Goal: Information Seeking & Learning: Learn about a topic

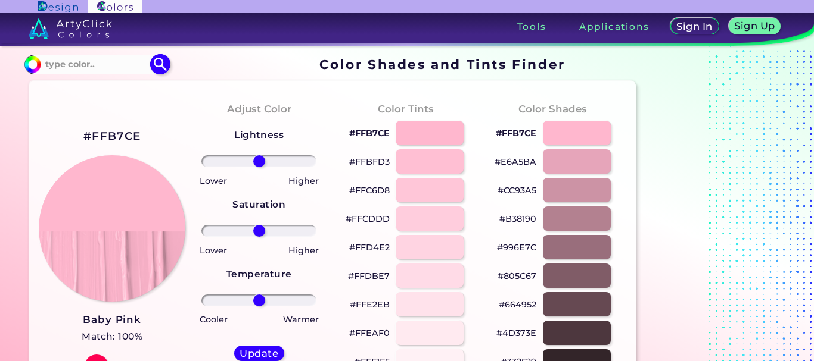
click at [92, 64] on input at bounding box center [96, 65] width 111 height 16
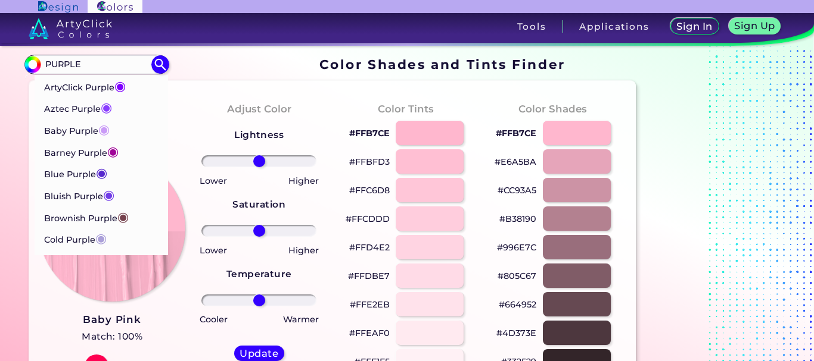
type input "PURPLE"
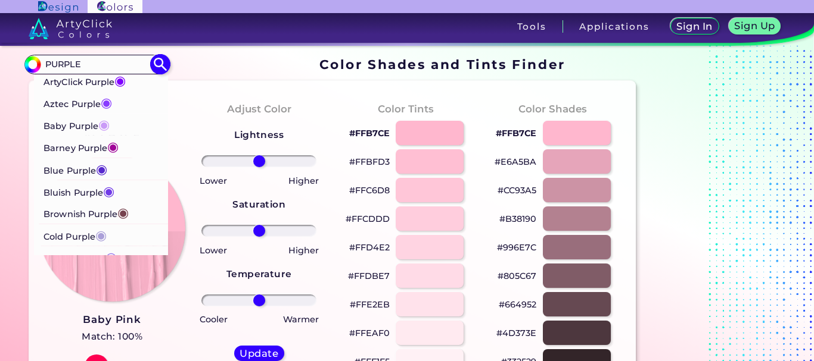
click at [78, 128] on p "Baby Purple ◉" at bounding box center [76, 124] width 66 height 22
type input "#ca9bf7"
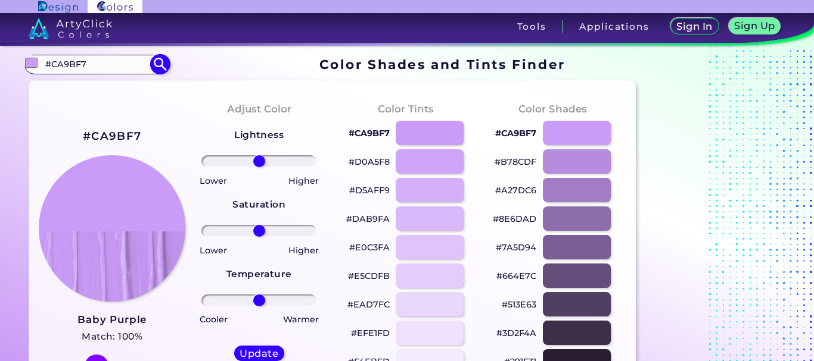
drag, startPoint x: 92, startPoint y: 65, endPoint x: 42, endPoint y: 62, distance: 50.7
click at [42, 62] on input "#CA9BF7" at bounding box center [96, 65] width 111 height 16
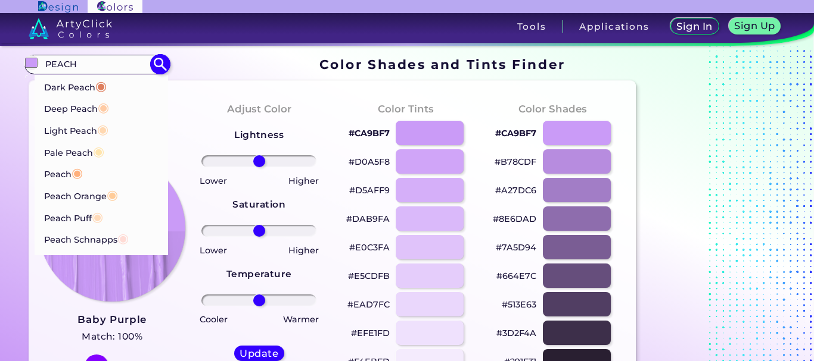
type input "PEACH"
click at [104, 108] on span "◉" at bounding box center [103, 106] width 11 height 15
type input "#ffcba4"
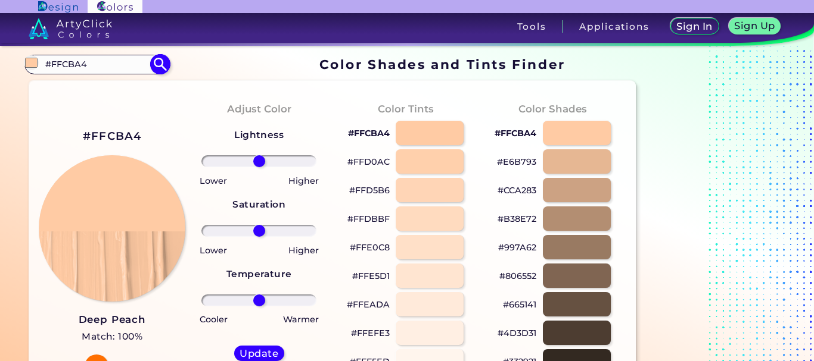
drag, startPoint x: 92, startPoint y: 67, endPoint x: 39, endPoint y: 61, distance: 53.4
click at [39, 61] on div "#ffcba4 #FFCBA4 Dark Peach ◉ Deep Peach ◉ Light Peach ◉ Pale Peach ◉ Peach ◉ Pe…" at bounding box center [96, 64] width 144 height 19
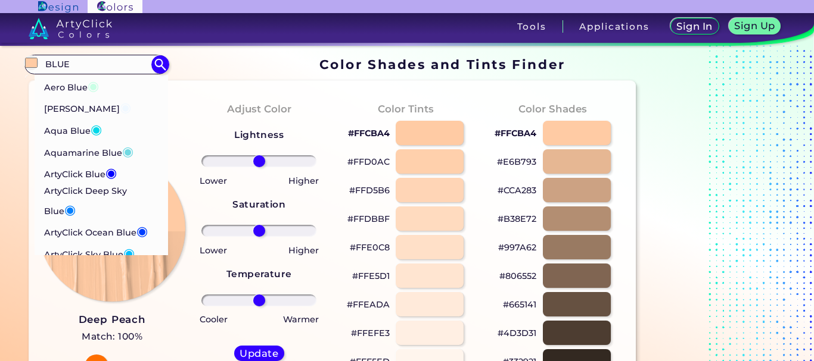
type input "BLUE"
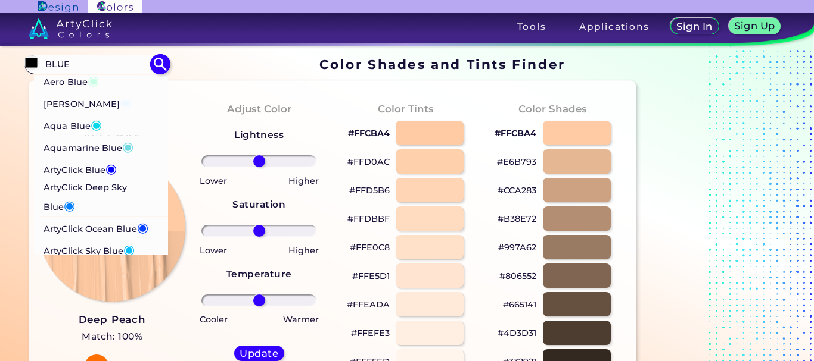
click at [92, 83] on span "◉" at bounding box center [93, 79] width 11 height 15
type input "#c9ffe5"
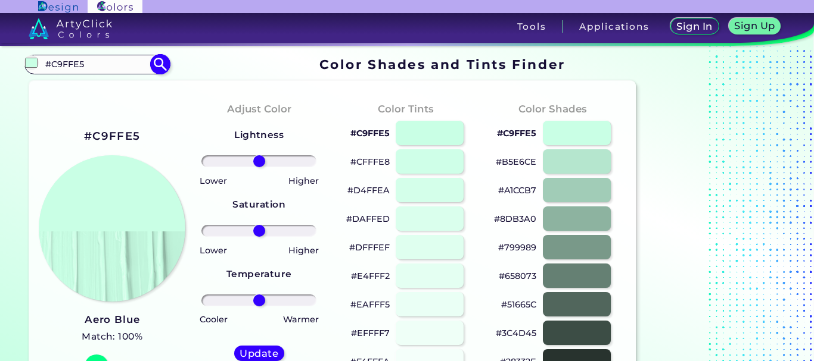
drag, startPoint x: 86, startPoint y: 67, endPoint x: 45, endPoint y: 66, distance: 40.5
click at [45, 66] on input "#C9FFE5" at bounding box center [96, 65] width 111 height 16
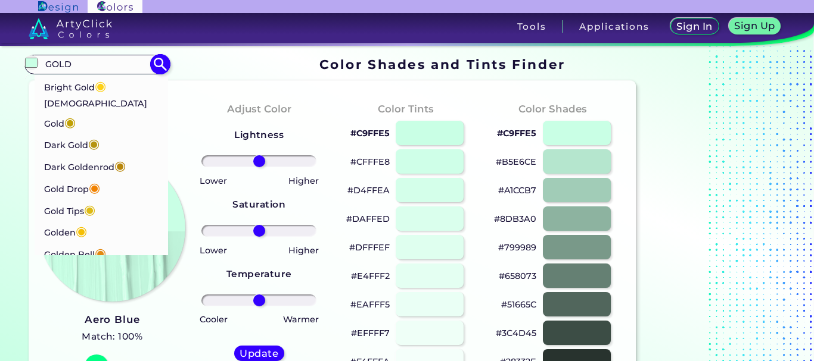
drag, startPoint x: 74, startPoint y: 61, endPoint x: 32, endPoint y: 57, distance: 43.1
click at [32, 57] on div "#c9ffe5 GOLD Bright Gold ◉ Buddha Gold ◉ Dark Gold ◉ Dark Goldenrod ◉ Gold Drop…" at bounding box center [96, 64] width 144 height 19
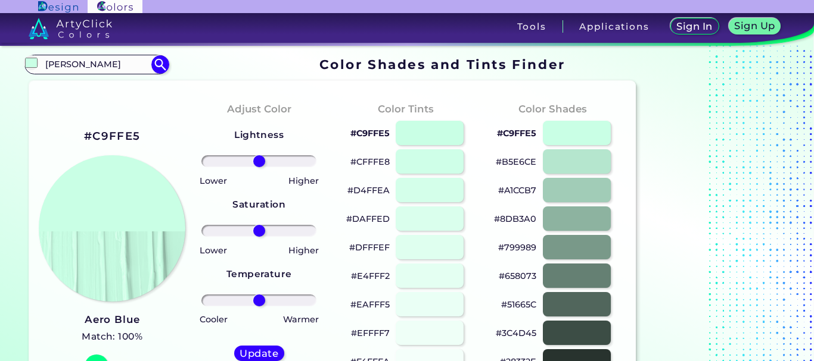
type input "[PERSON_NAME]"
type input "#000000"
drag, startPoint x: 67, startPoint y: 60, endPoint x: 34, endPoint y: 63, distance: 33.4
click at [34, 63] on div "#000000 RANI PINK Acadia ◉ Acid Green ◉ Aero Blue ◉ Alabaster ◉ Albescent White…" at bounding box center [96, 64] width 144 height 19
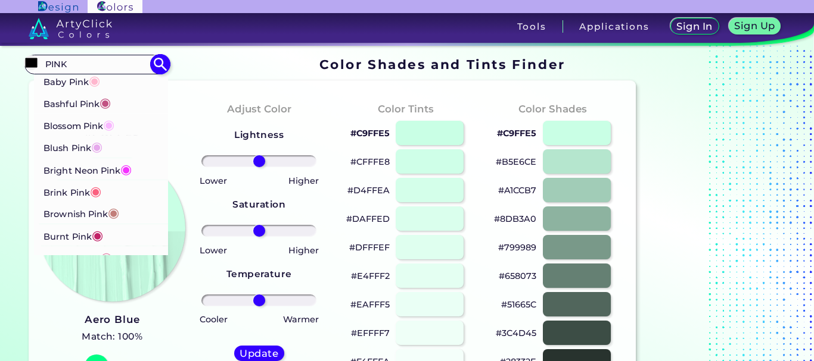
type input "PINK"
click at [101, 192] on span "◉" at bounding box center [95, 190] width 11 height 15
type input "#fb607f"
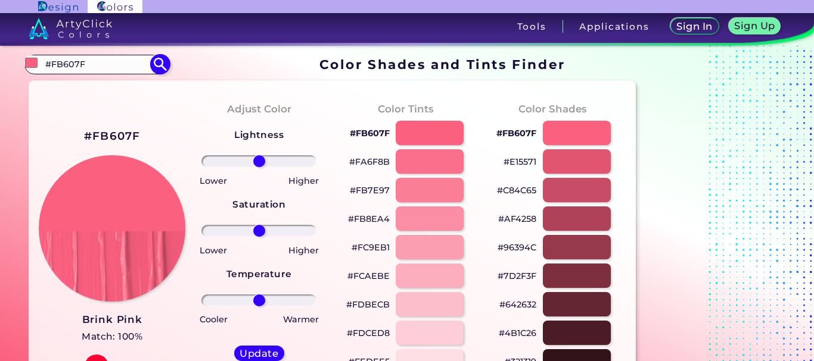
drag, startPoint x: 99, startPoint y: 66, endPoint x: 46, endPoint y: 61, distance: 53.3
click at [46, 61] on input "#FB607F" at bounding box center [96, 65] width 111 height 16
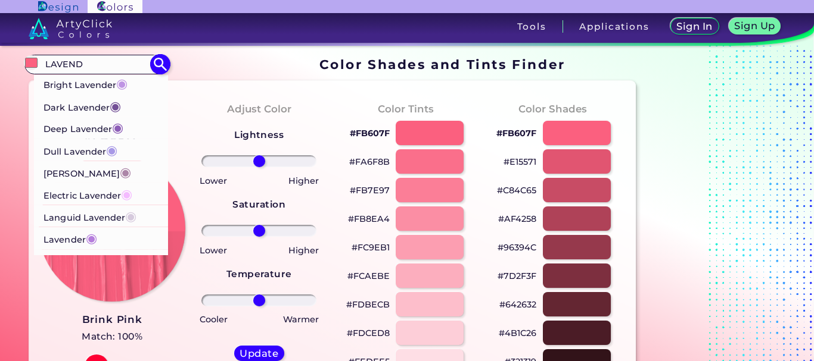
type input "LAVEND"
click at [96, 149] on p "Dull Lavender ◉" at bounding box center [80, 150] width 74 height 22
type input "#a899e6"
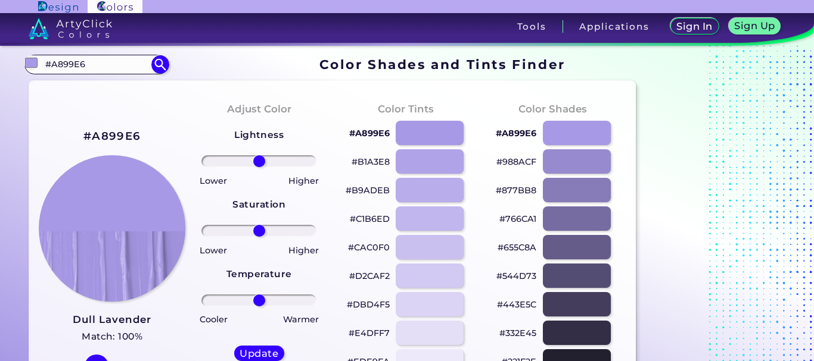
drag, startPoint x: 99, startPoint y: 62, endPoint x: 3, endPoint y: 66, distance: 96.0
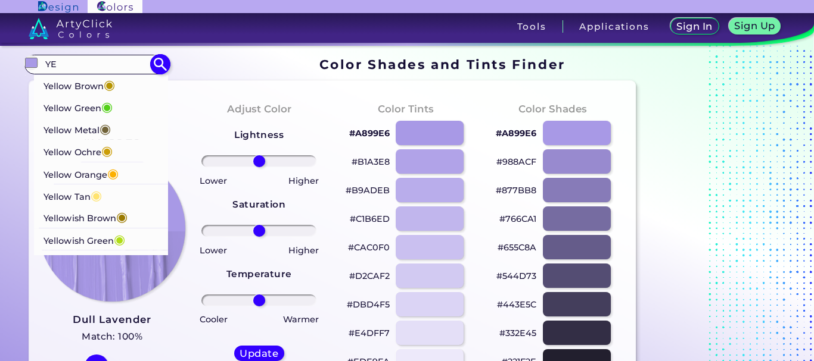
type input "YE"
click at [69, 197] on p "Yellow Tan ◉" at bounding box center [72, 195] width 58 height 22
type input "#ffe36e"
type input "#FFE36E"
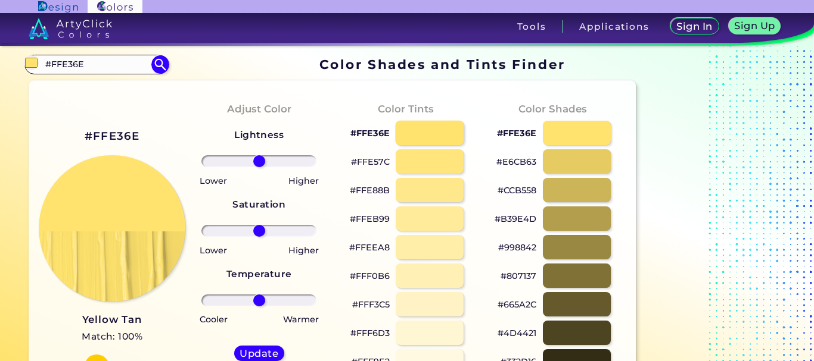
click at [428, 135] on div at bounding box center [429, 133] width 68 height 24
click at [369, 132] on p "#FFE36E" at bounding box center [369, 133] width 39 height 14
click at [402, 158] on div at bounding box center [429, 161] width 68 height 24
type input "#ffe57c"
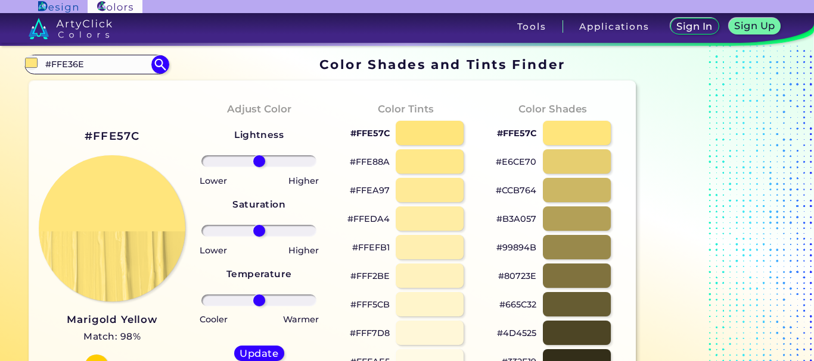
click at [367, 163] on p "#FFE88A" at bounding box center [370, 162] width 40 height 14
drag, startPoint x: 91, startPoint y: 61, endPoint x: 10, endPoint y: 69, distance: 81.4
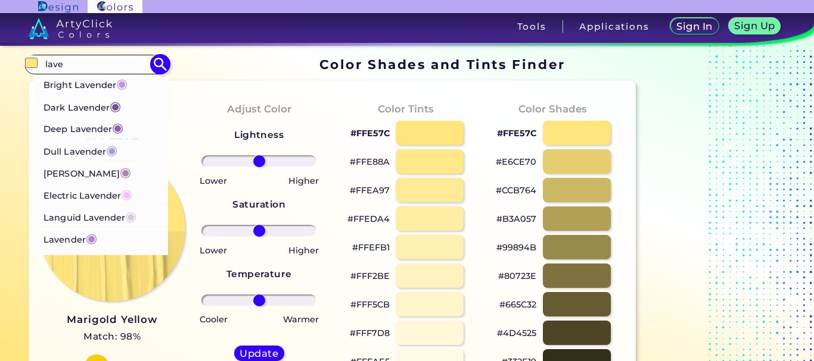
type input "lave"
click at [119, 195] on p "Electric Lavender ◉" at bounding box center [87, 194] width 89 height 22
type input "#f4bbff"
type input "#F4BBFF"
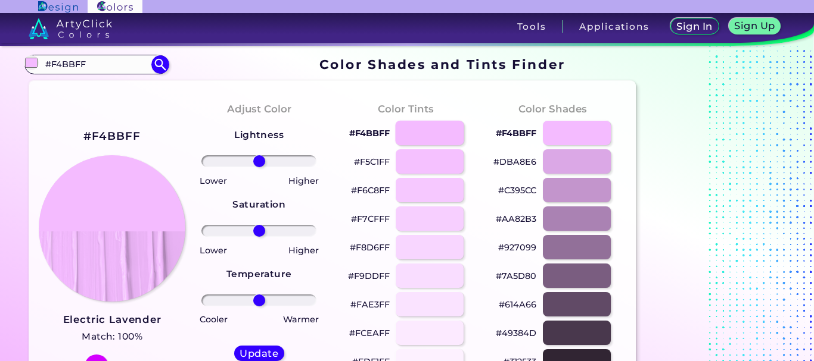
click at [414, 132] on div at bounding box center [429, 133] width 68 height 24
click at [384, 161] on p "#F5C1FF" at bounding box center [372, 162] width 36 height 14
click at [403, 131] on div at bounding box center [429, 133] width 68 height 24
type input "#f4bbff"
click at [378, 132] on p "#F4BBFF" at bounding box center [369, 133] width 40 height 14
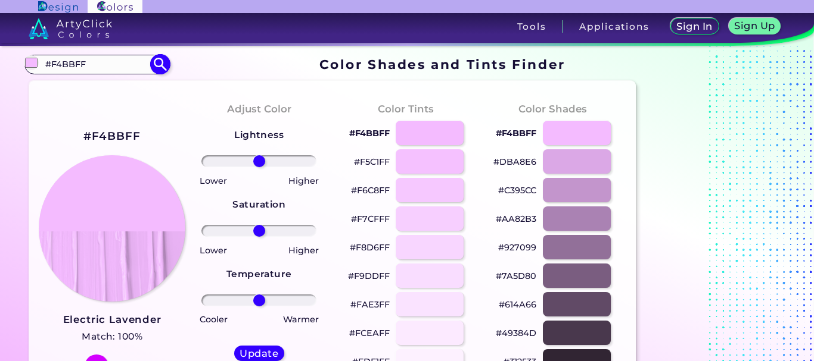
drag, startPoint x: 95, startPoint y: 62, endPoint x: 35, endPoint y: 70, distance: 61.3
click at [35, 70] on div "#f4bbff #F4BBFF Bright Lavender ◉ Dark Lavender ◉ Deep Lavender ◉ Dull Lavender…" at bounding box center [96, 64] width 144 height 19
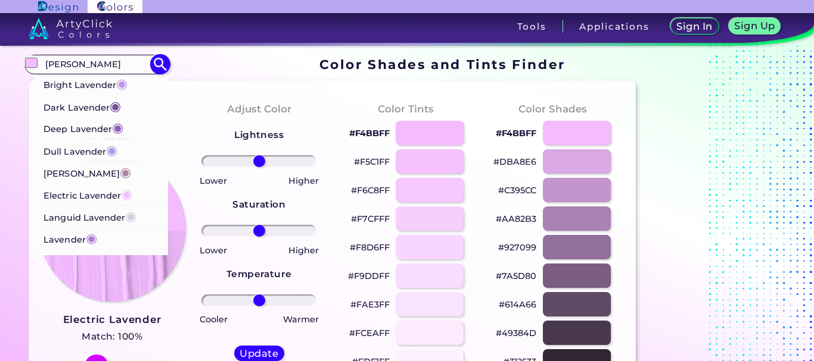
type input "[PERSON_NAME]"
click at [92, 151] on p "Dull Lavender ◉" at bounding box center [80, 150] width 74 height 22
type input "#a899e6"
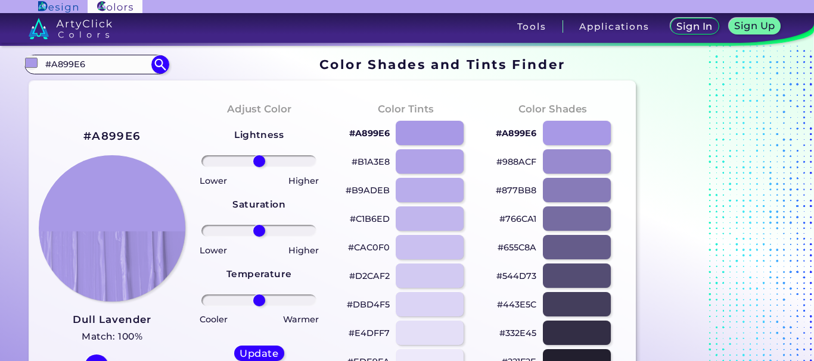
click at [382, 166] on p "#B1A3E8" at bounding box center [370, 162] width 38 height 14
drag, startPoint x: 93, startPoint y: 68, endPoint x: 16, endPoint y: 60, distance: 77.2
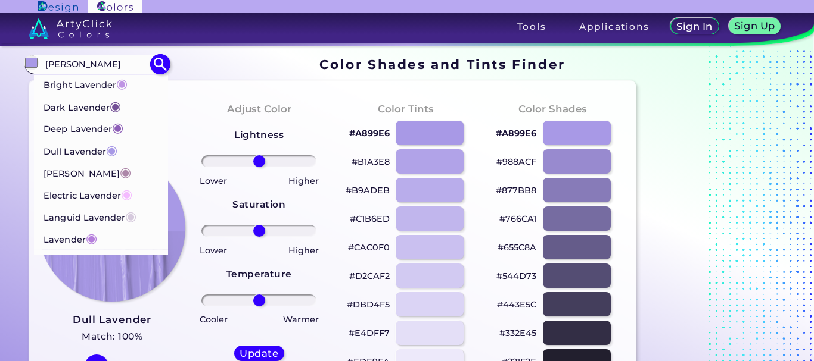
type input "[PERSON_NAME]"
click at [86, 132] on p "Deep Lavender ◉" at bounding box center [83, 128] width 80 height 22
type input "#8d5eb7"
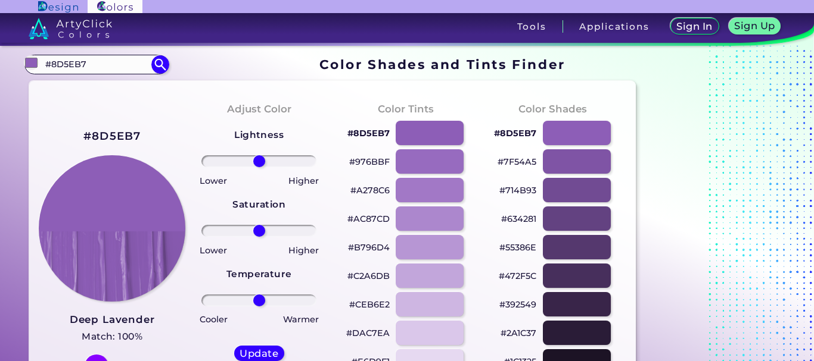
click at [380, 163] on p "#976BBF" at bounding box center [369, 162] width 40 height 14
drag, startPoint x: 95, startPoint y: 63, endPoint x: 19, endPoint y: 62, distance: 76.2
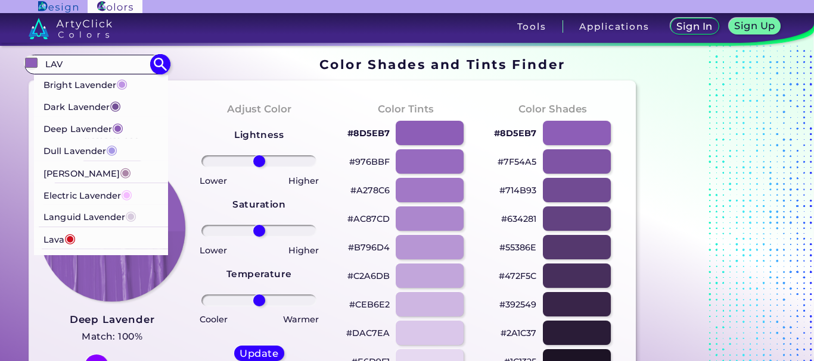
type input "LAV"
click at [106, 82] on p "Bright Lavender ◉" at bounding box center [85, 83] width 84 height 22
type input "#bf94e4"
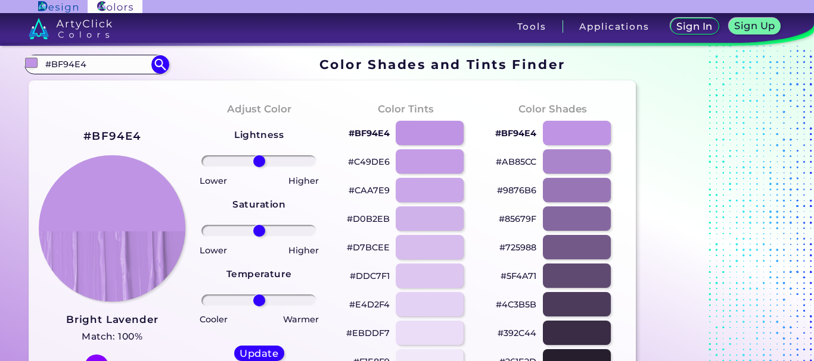
click at [384, 164] on p "#C49DE6" at bounding box center [369, 162] width 42 height 14
drag, startPoint x: 93, startPoint y: 64, endPoint x: 30, endPoint y: 68, distance: 63.3
click at [30, 68] on div "#bf94e4 #BF94E4 Bright Lavender ◉ Dark Lavender ◉ Deep Lavender ◉ Dull Lavender…" at bounding box center [96, 64] width 144 height 19
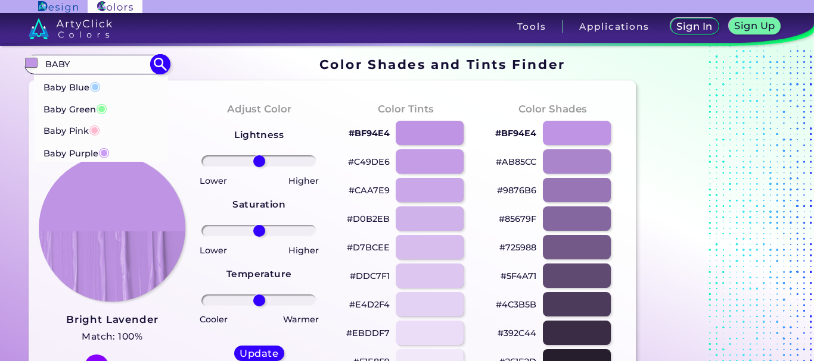
type input "BABY"
click at [70, 126] on p "Baby Pink ◉" at bounding box center [71, 130] width 57 height 22
type input "#ffb7ce"
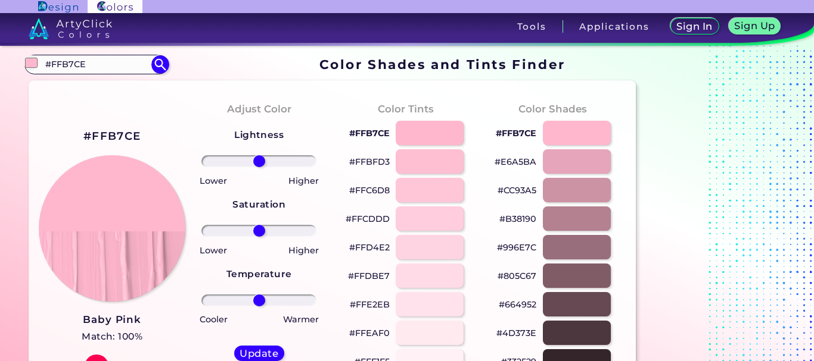
drag, startPoint x: 81, startPoint y: 64, endPoint x: 0, endPoint y: 64, distance: 81.0
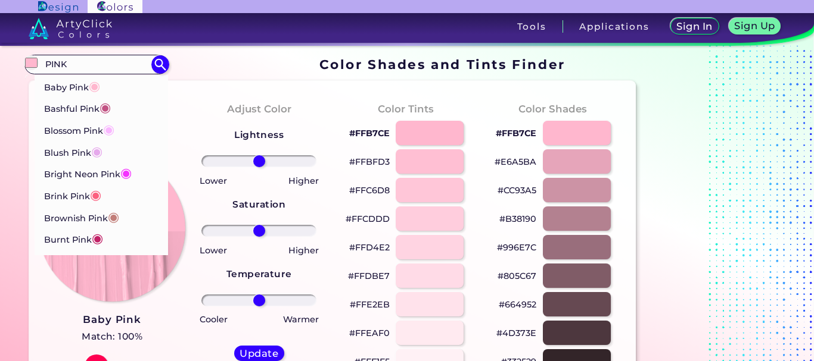
type input "PINK"
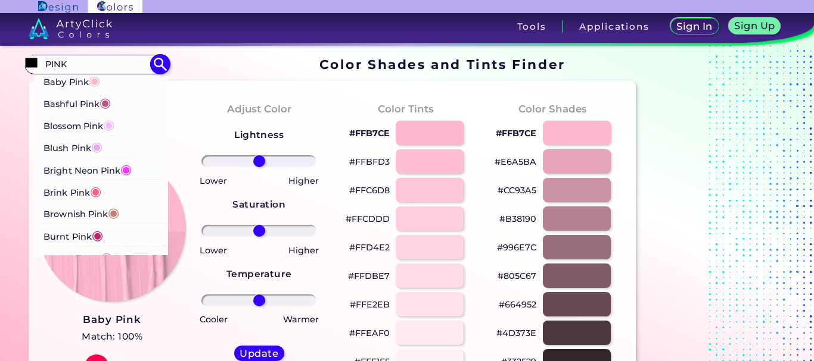
click at [96, 123] on p "Blossom Pink ◉" at bounding box center [78, 124] width 71 height 22
type input "#f9b7ff"
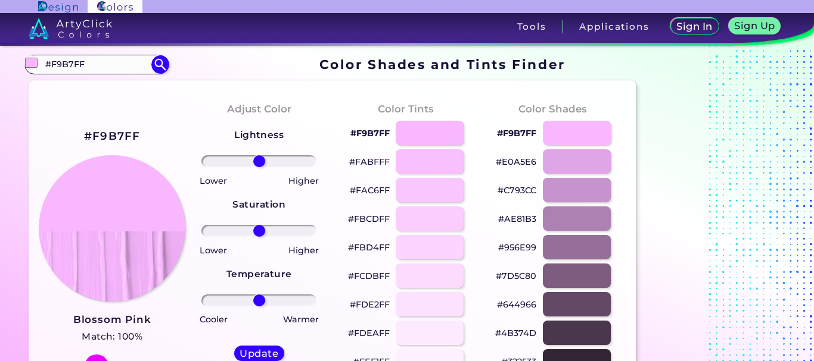
drag, startPoint x: 80, startPoint y: 73, endPoint x: 0, endPoint y: 74, distance: 79.8
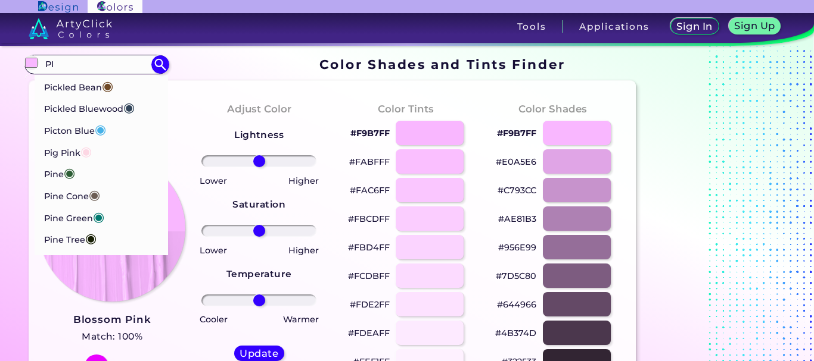
type input "P"
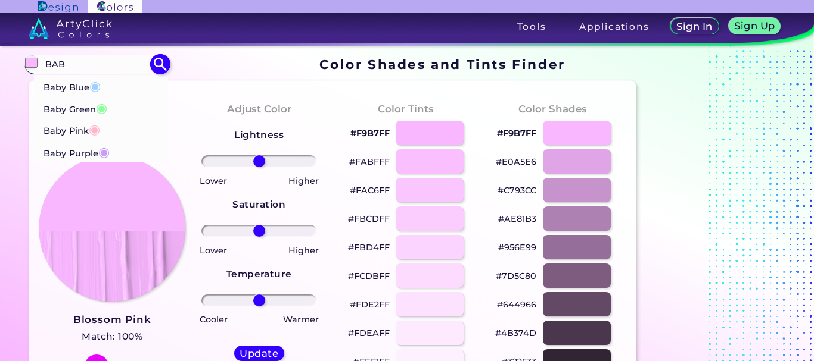
type input "BAB"
click at [96, 132] on span "◉" at bounding box center [94, 128] width 11 height 15
type input "#ffb7ce"
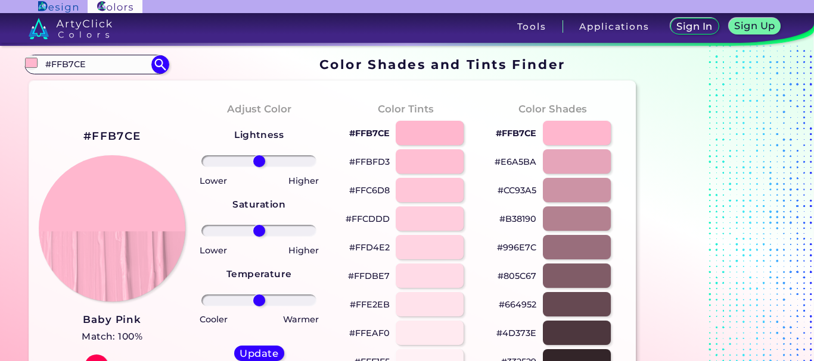
click at [386, 163] on p "#FFBFD3" at bounding box center [369, 162] width 40 height 14
click at [384, 135] on p "#FFB7CE" at bounding box center [369, 133] width 40 height 14
drag, startPoint x: 99, startPoint y: 63, endPoint x: 0, endPoint y: 62, distance: 99.5
type input "w"
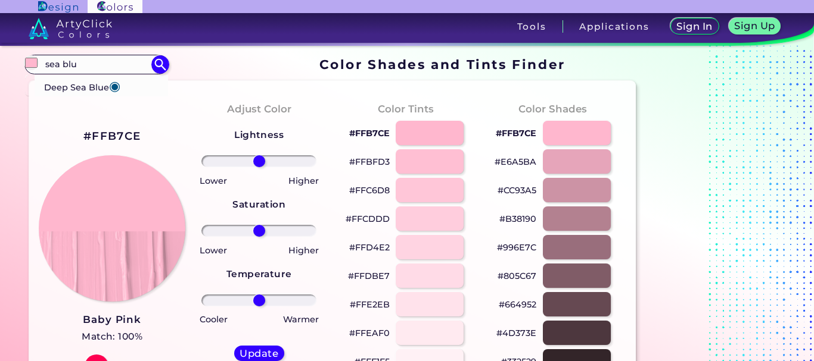
drag, startPoint x: 91, startPoint y: 66, endPoint x: 0, endPoint y: 64, distance: 90.6
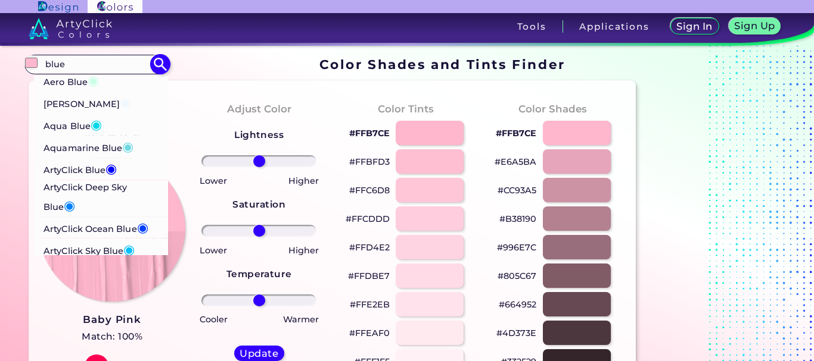
type input "blue"
click at [71, 147] on p "Aquamarine Blue ◉" at bounding box center [88, 146] width 91 height 22
type input "#71d9e2"
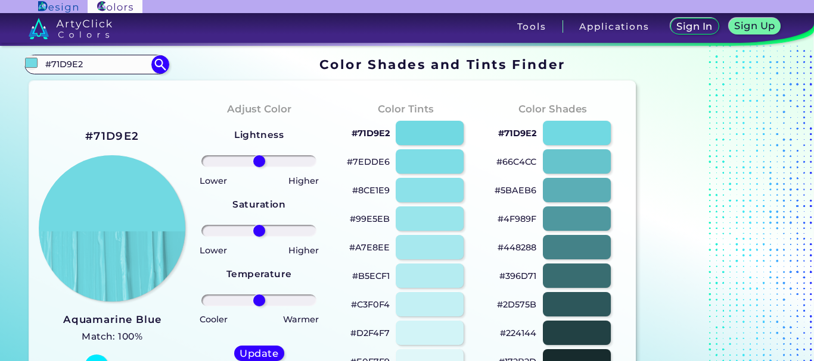
click at [382, 133] on p "#71D9E2" at bounding box center [370, 133] width 38 height 14
click at [379, 191] on p "#8CE1E9" at bounding box center [371, 190] width 38 height 14
drag, startPoint x: 98, startPoint y: 64, endPoint x: 14, endPoint y: 64, distance: 83.4
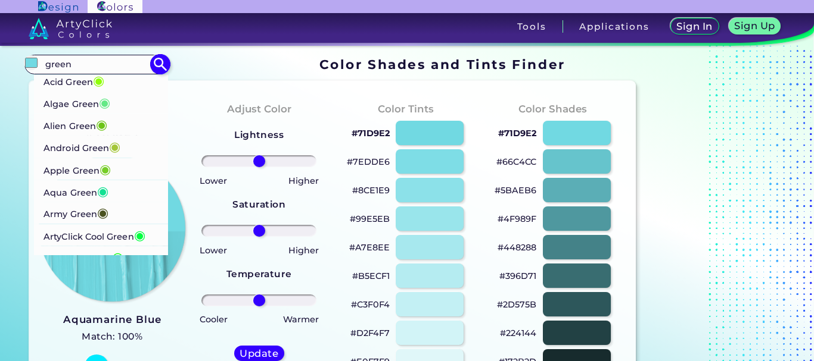
type input "green"
click at [76, 191] on p "Aqua Green ◉" at bounding box center [75, 191] width 65 height 22
type input "#12e193"
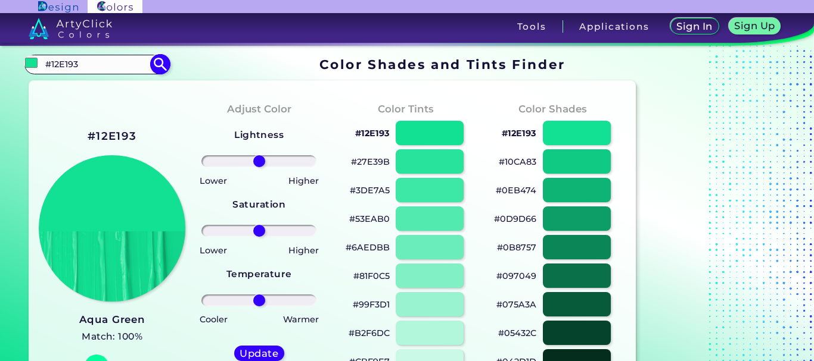
click at [95, 64] on input "#12E193" at bounding box center [96, 65] width 111 height 16
drag, startPoint x: 95, startPoint y: 64, endPoint x: 7, endPoint y: 63, distance: 88.1
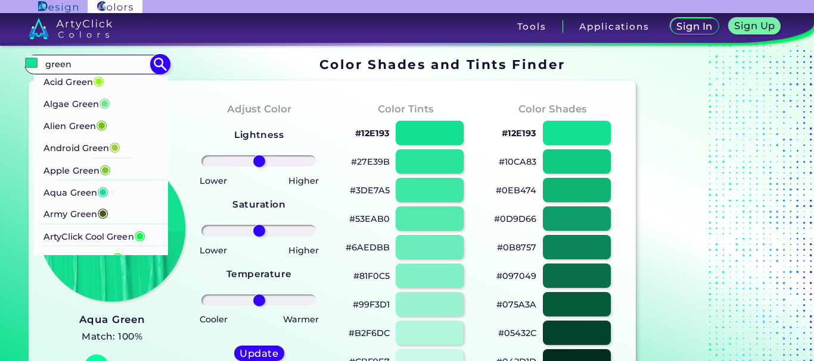
type input "green"
click at [92, 147] on p "Android Green ◉" at bounding box center [81, 147] width 77 height 22
type input "#a4c639"
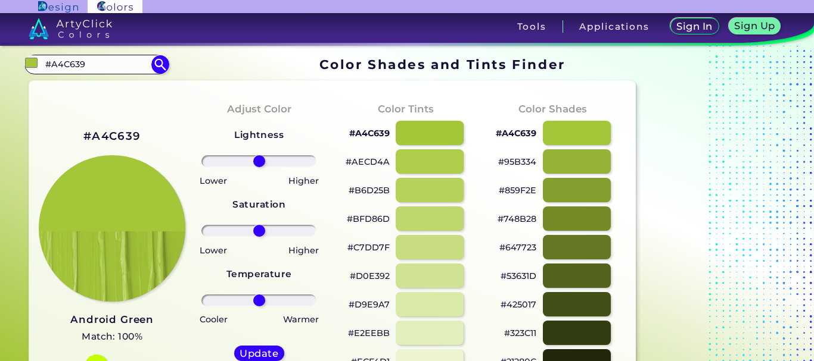
click at [373, 220] on p "#BFD86D" at bounding box center [368, 219] width 43 height 14
drag, startPoint x: 89, startPoint y: 66, endPoint x: 10, endPoint y: 66, distance: 78.6
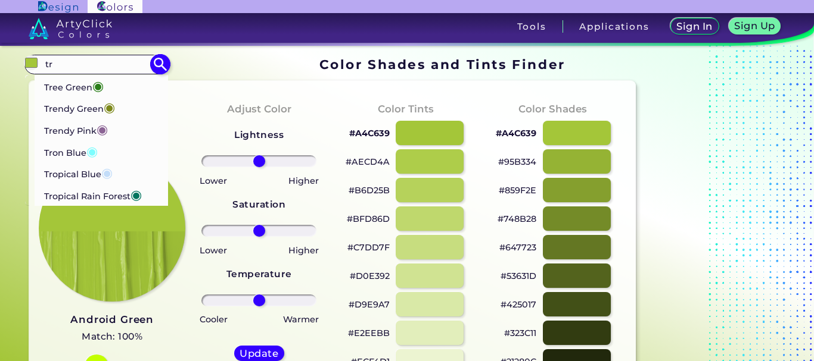
type input "t"
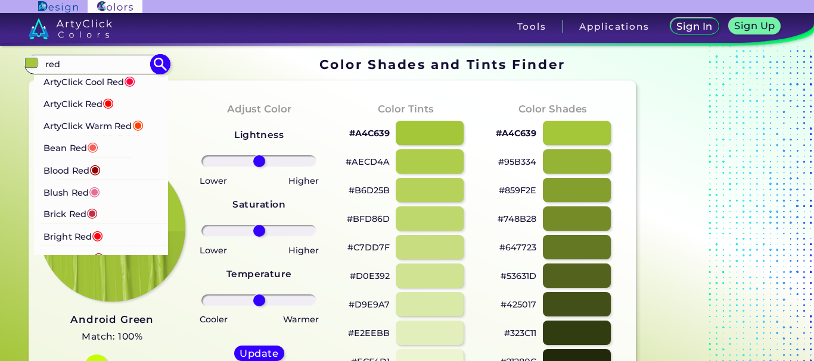
type input "red"
click at [93, 193] on span "◉" at bounding box center [94, 190] width 11 height 15
type input "#e56e94"
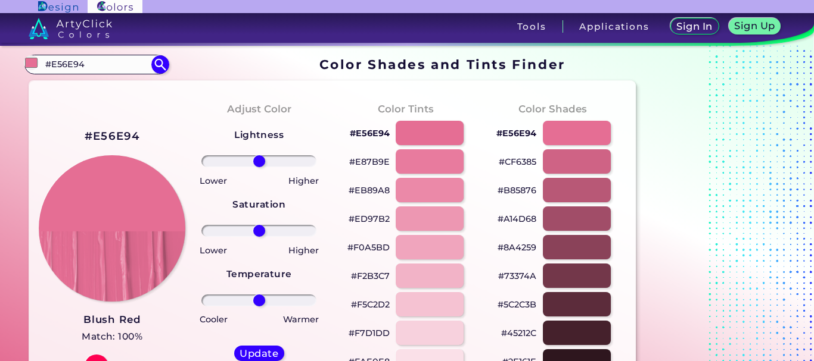
click at [374, 217] on p "#ED97B2" at bounding box center [368, 219] width 41 height 14
click at [373, 165] on p "#E87B9E" at bounding box center [369, 162] width 40 height 14
drag, startPoint x: 87, startPoint y: 58, endPoint x: 19, endPoint y: 63, distance: 68.0
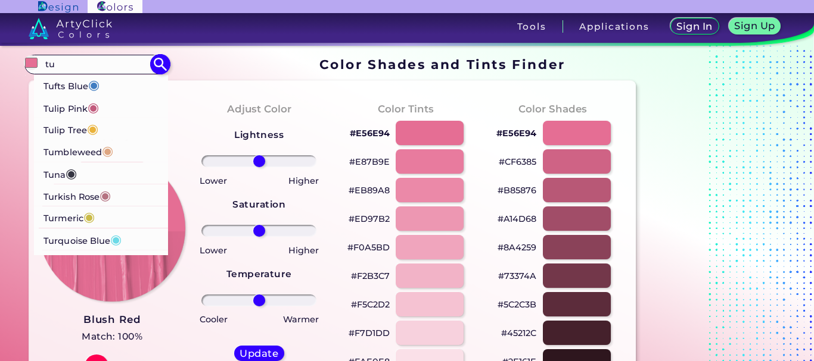
type input "tu"
drag, startPoint x: 89, startPoint y: 195, endPoint x: 71, endPoint y: 229, distance: 38.4
click at [71, 229] on ul "Tufts Blue ◉ Tulip Pink ◉ Tulip Tree ◉ Tumbleweed ◉ Tuna ◉ Turkish Rose ◉ Turme…" at bounding box center [96, 195] width 144 height 243
click at [70, 219] on p "Turmeric ◉" at bounding box center [68, 217] width 51 height 22
type input "#cabb48"
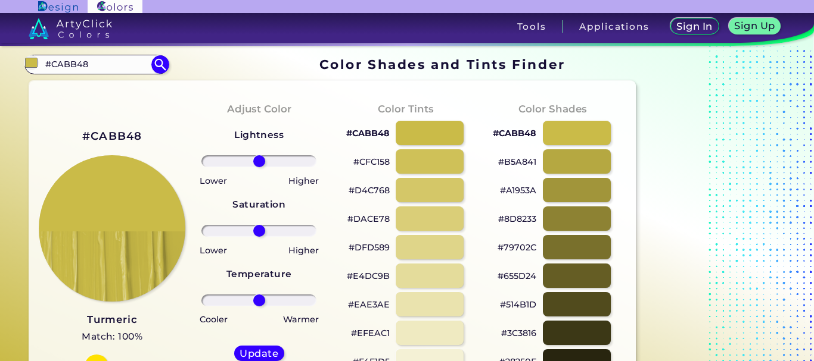
click at [385, 162] on p "#CFC158" at bounding box center [371, 162] width 36 height 14
drag, startPoint x: 101, startPoint y: 67, endPoint x: 20, endPoint y: 68, distance: 81.0
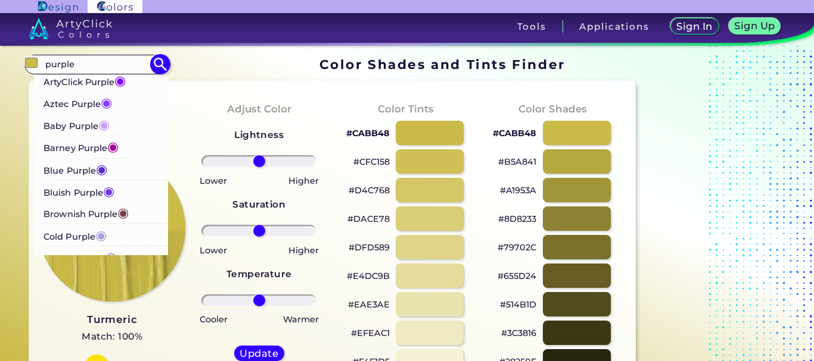
type input "purple"
click at [78, 121] on p "Baby Purple ◉" at bounding box center [76, 124] width 66 height 22
type input "#ca9bf7"
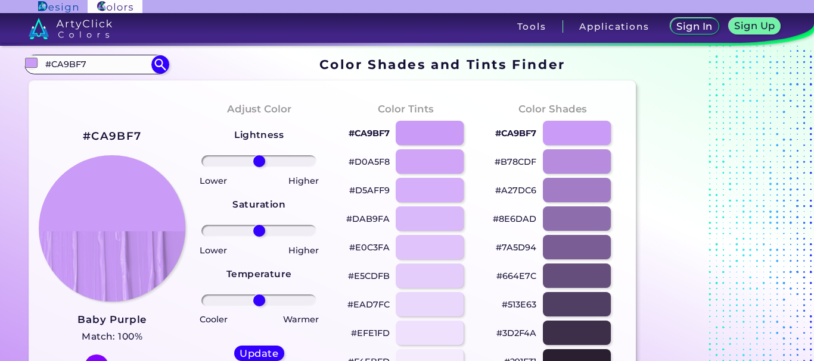
click at [374, 164] on p "#D0A5F8" at bounding box center [368, 162] width 41 height 14
drag, startPoint x: 111, startPoint y: 64, endPoint x: 0, endPoint y: 70, distance: 111.5
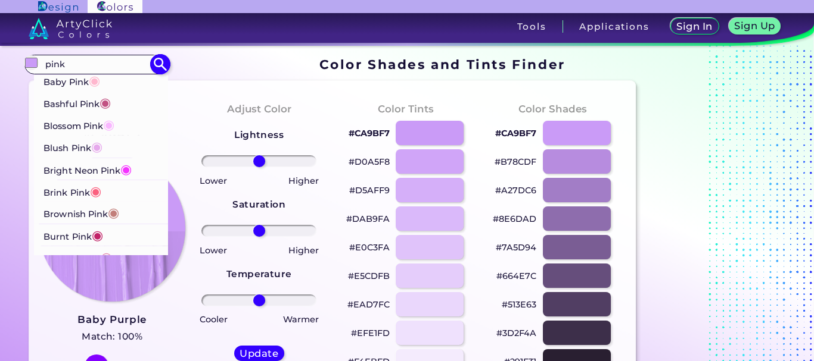
type input "pink"
click at [61, 79] on p "Baby Pink ◉" at bounding box center [71, 80] width 57 height 22
type input "#ffb7ce"
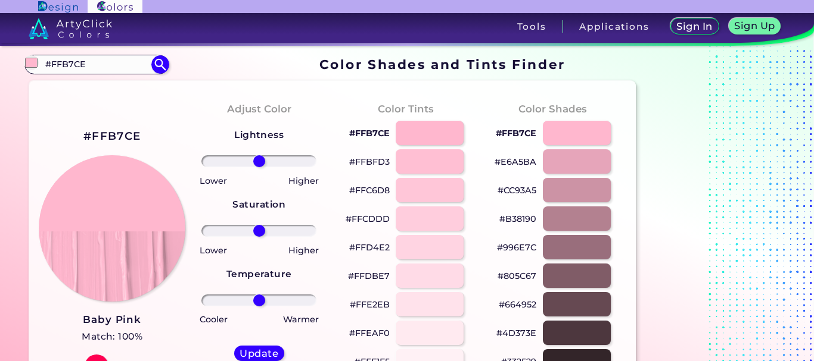
drag, startPoint x: 74, startPoint y: 60, endPoint x: 5, endPoint y: 67, distance: 68.9
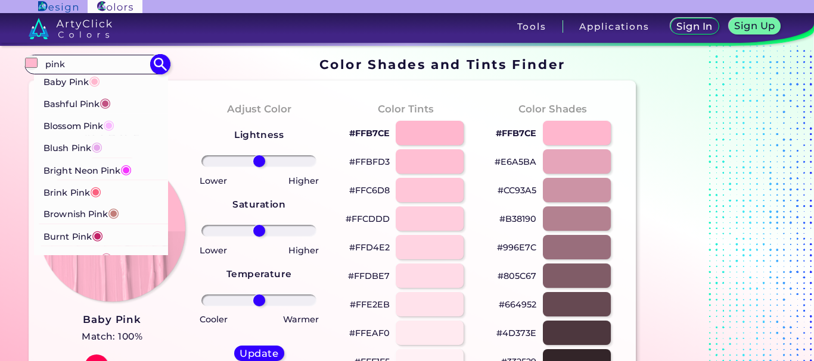
type input "pink"
click at [83, 148] on p "Blush Pink ◉" at bounding box center [72, 147] width 59 height 22
type input "#e6a9ec"
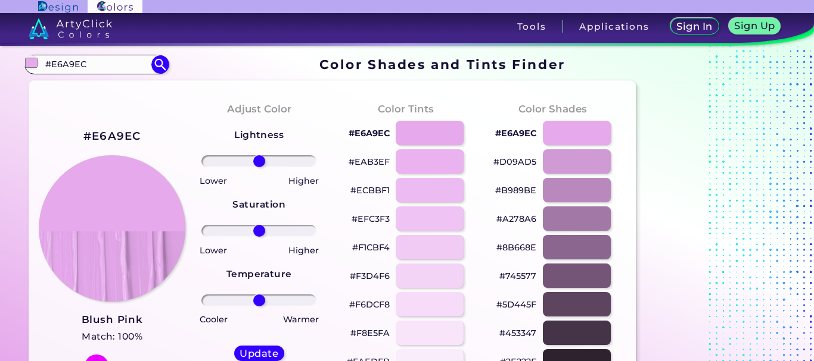
drag, startPoint x: 96, startPoint y: 62, endPoint x: 8, endPoint y: 58, distance: 88.8
type input "light pin"
click at [83, 82] on p "Light Pink ◉" at bounding box center [71, 85] width 57 height 22
type input "#ffd1df"
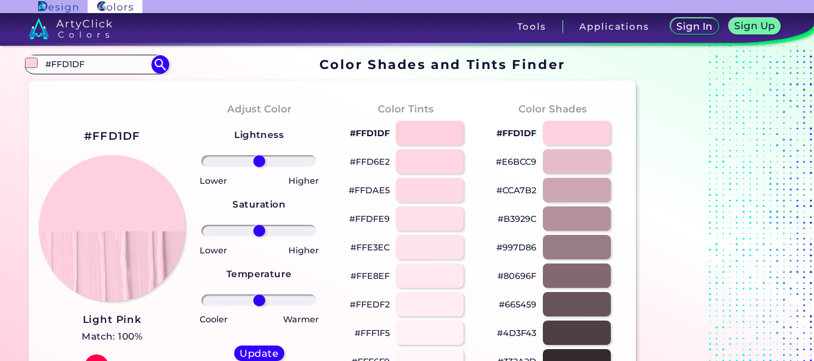
click at [364, 132] on p "#FFD1DF" at bounding box center [370, 133] width 40 height 14
drag, startPoint x: 101, startPoint y: 60, endPoint x: 0, endPoint y: 62, distance: 100.7
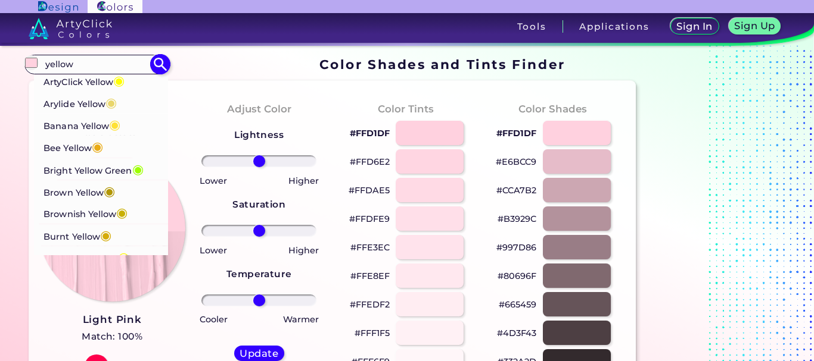
type input "yellow"
click at [85, 98] on p "Arylide Yellow ◉" at bounding box center [79, 102] width 73 height 22
type input "#e9d66b"
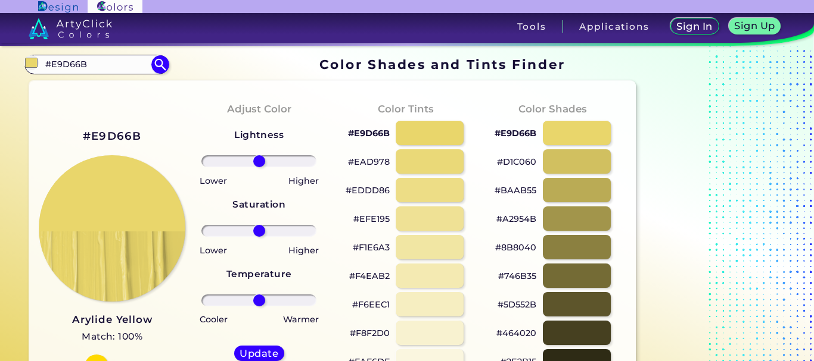
click at [372, 159] on p "#EAD978" at bounding box center [369, 162] width 42 height 14
drag, startPoint x: 103, startPoint y: 62, endPoint x: 0, endPoint y: 61, distance: 103.0
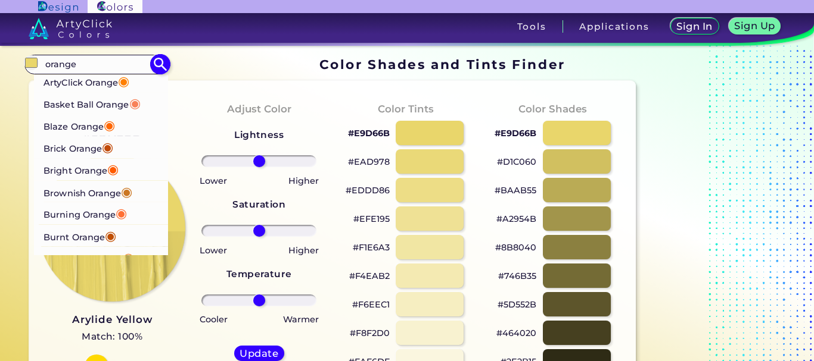
type input "orange"
click at [124, 79] on span "◉" at bounding box center [123, 80] width 11 height 15
type input "#ff7f00"
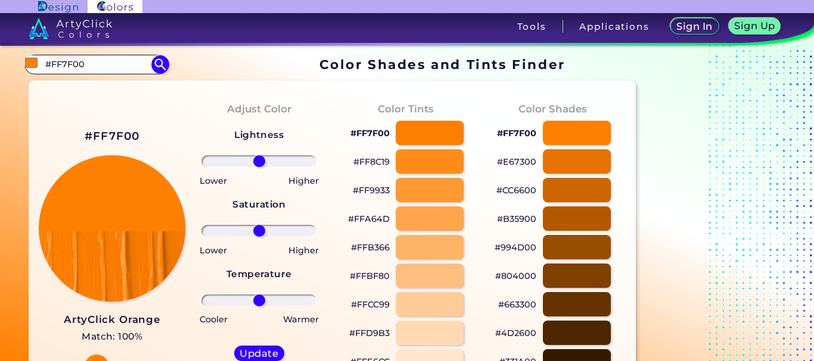
click at [380, 191] on p "#FF9933" at bounding box center [371, 190] width 37 height 14
click at [381, 247] on p "#FFB366" at bounding box center [370, 248] width 39 height 14
drag, startPoint x: 88, startPoint y: 62, endPoint x: 29, endPoint y: 67, distance: 59.2
click at [29, 67] on div "#ff7f00 #FF7F00 ArtyClick Orange ◉ Basket Ball Orange ◉ Blaze Orange ◉ Brick Or…" at bounding box center [96, 64] width 144 height 19
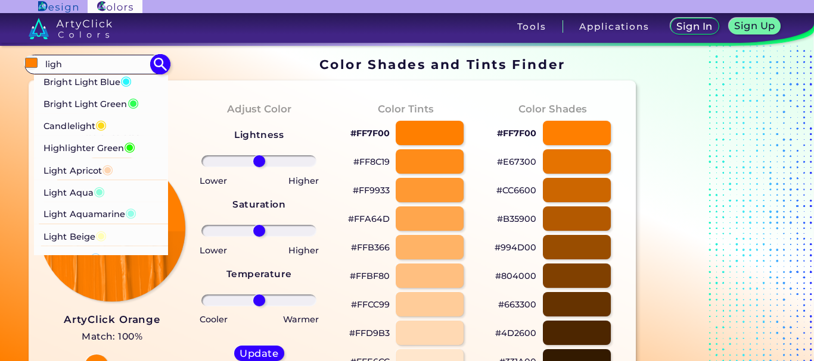
type input "ligh"
click at [86, 166] on p "Light Apricot ◉" at bounding box center [78, 169] width 70 height 22
type input "#fdd5b1"
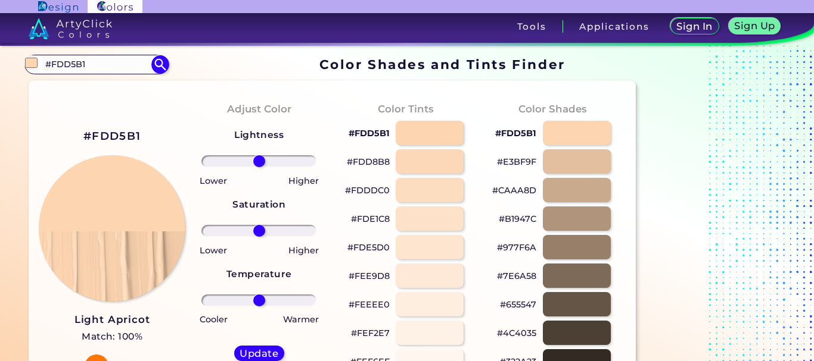
drag, startPoint x: 99, startPoint y: 66, endPoint x: 15, endPoint y: 66, distance: 84.0
type input "["
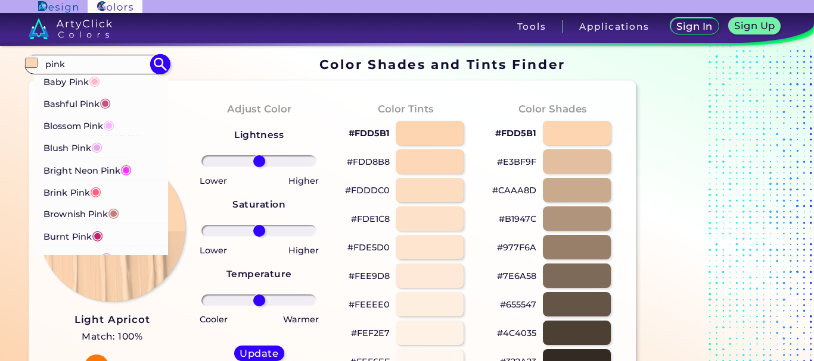
type input "pink"
click at [86, 83] on p "Baby Pink ◉" at bounding box center [71, 80] width 57 height 22
type input "#ffb7ce"
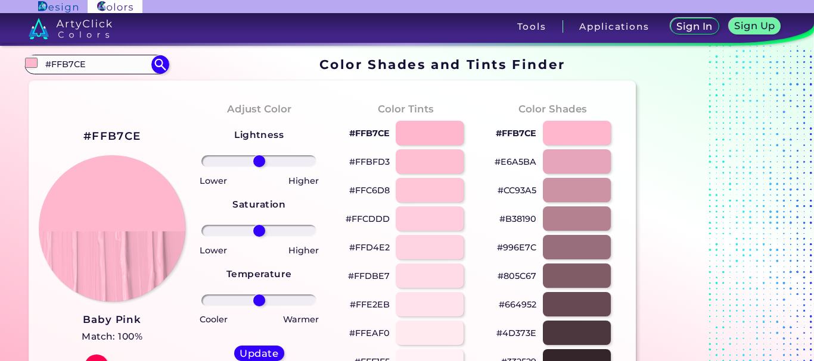
click at [380, 247] on p "#FFD4E2" at bounding box center [369, 248] width 40 height 14
drag, startPoint x: 98, startPoint y: 65, endPoint x: 8, endPoint y: 63, distance: 90.0
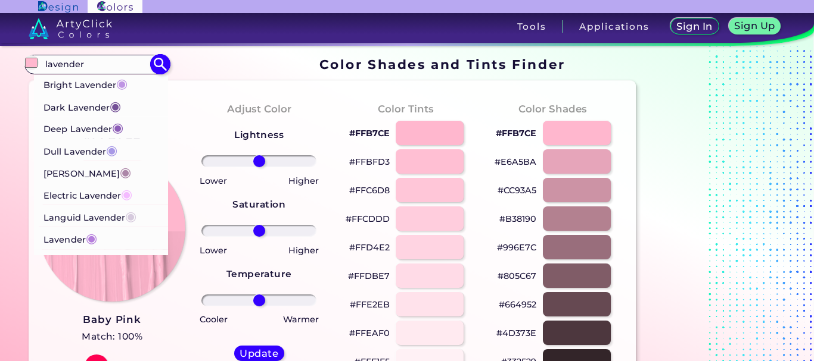
type input "lavender"
click at [83, 192] on p "Electric Lavender ◉" at bounding box center [87, 194] width 89 height 22
type input "#f4bbff"
type input "#F4BBFF"
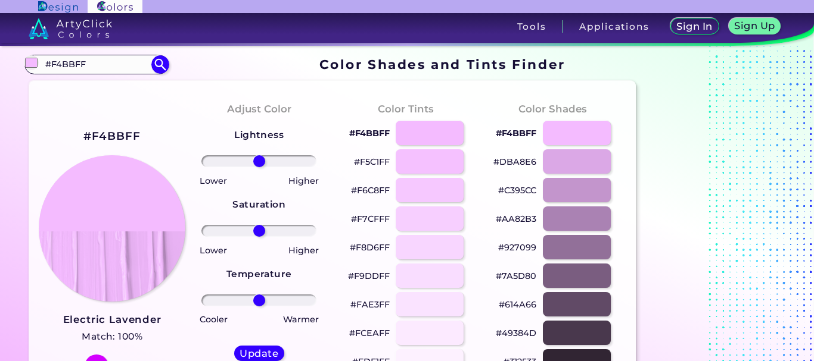
click at [377, 160] on p "#F5C1FF" at bounding box center [372, 162] width 36 height 14
click at [522, 163] on p "#DBA8E6" at bounding box center [514, 162] width 43 height 14
click at [382, 132] on p "#F4BBFF" at bounding box center [369, 133] width 40 height 14
